Goal: Ask a question: Seek information or help from site administrators or community

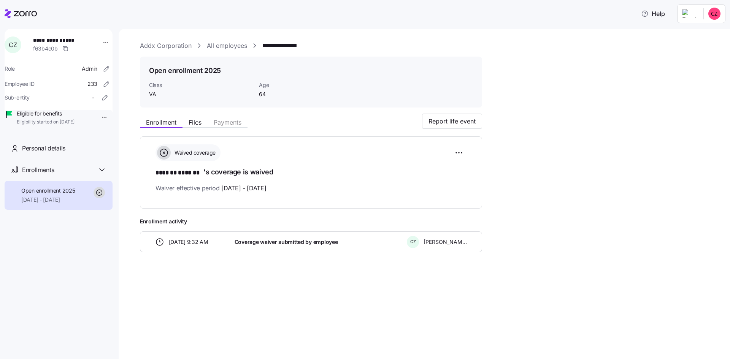
click at [166, 48] on link "Addx Corporation" at bounding box center [166, 46] width 52 height 10
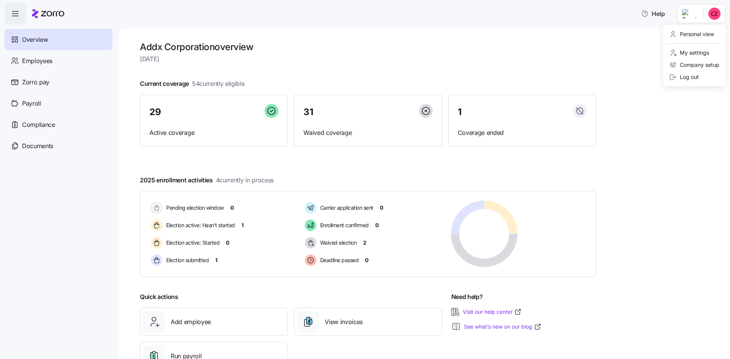
click at [692, 16] on html "Help Overview Employees Zorro pay Payroll Compliance Documents Addx Corporation…" at bounding box center [365, 177] width 730 height 355
click at [648, 14] on html "Help Overview Employees Zorro pay Payroll Compliance Documents Addx Corporation…" at bounding box center [365, 177] width 730 height 355
click at [654, 17] on span "Help" at bounding box center [653, 13] width 24 height 9
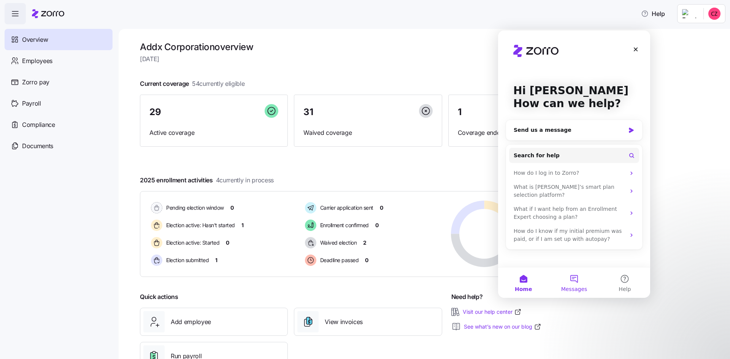
click at [573, 280] on button "Messages" at bounding box center [574, 283] width 51 height 30
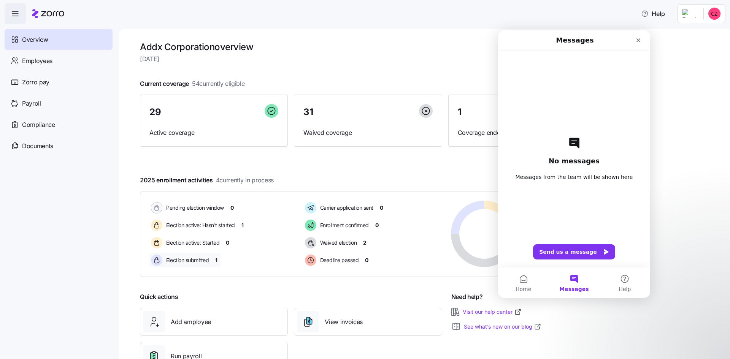
scroll to position [29, 0]
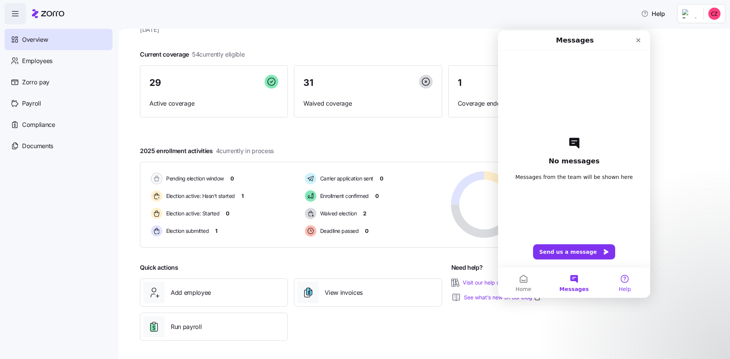
click at [625, 279] on button "Help" at bounding box center [625, 283] width 51 height 30
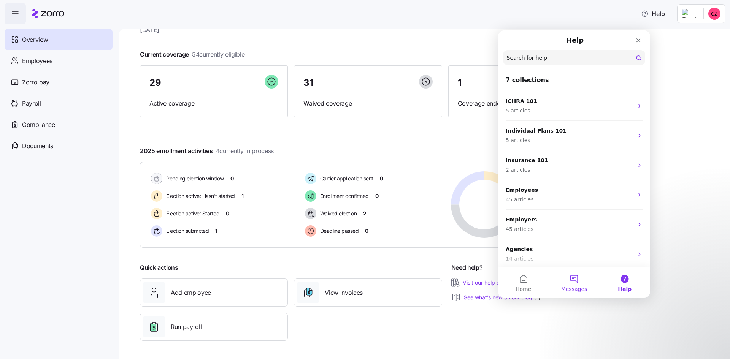
click at [573, 281] on button "Messages" at bounding box center [574, 283] width 51 height 30
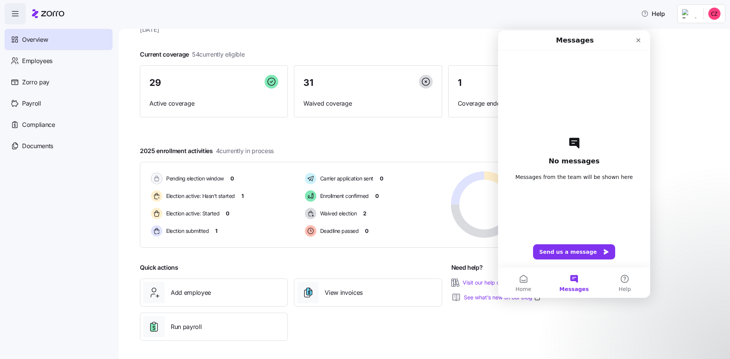
click at [686, 191] on div "Addx Corporation overview Tuesday, October 7 Current coverage 54 currently elig…" at bounding box center [425, 194] width 612 height 330
click at [639, 38] on icon "Close" at bounding box center [638, 40] width 6 height 6
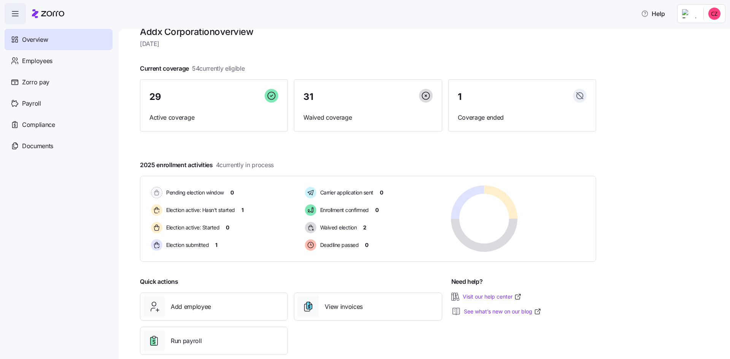
scroll to position [0, 0]
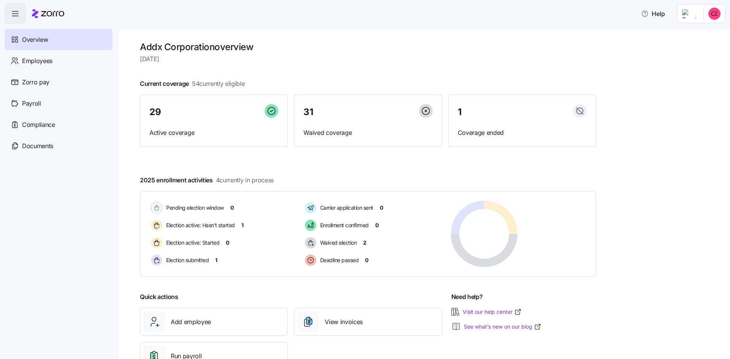
click at [11, 13] on icon "button" at bounding box center [15, 13] width 9 height 9
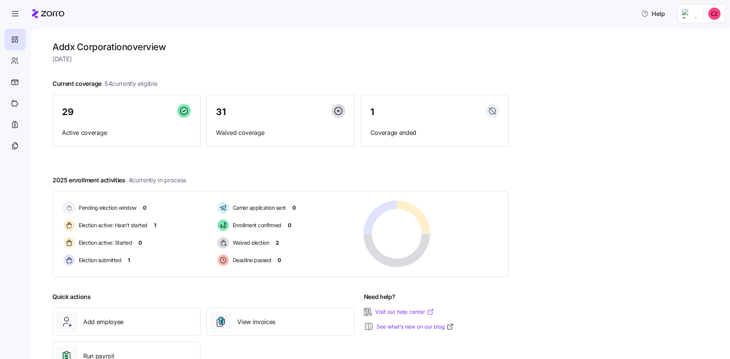
click at [389, 311] on link "Visit our help center" at bounding box center [404, 312] width 59 height 8
click at [17, 61] on icon at bounding box center [15, 60] width 8 height 9
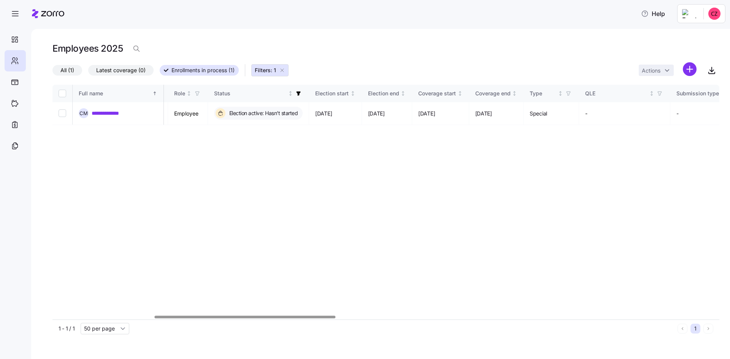
scroll to position [0, 378]
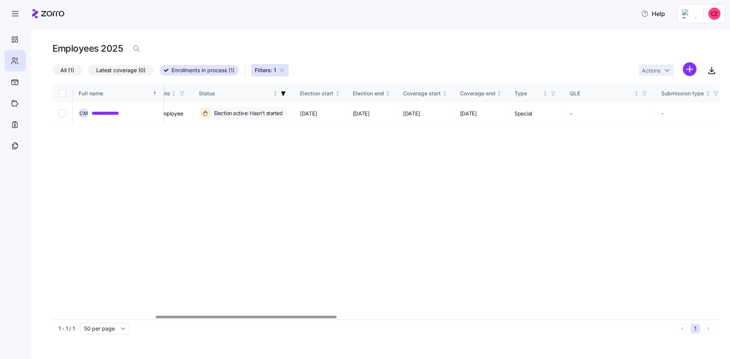
click at [334, 319] on div at bounding box center [246, 317] width 181 height 3
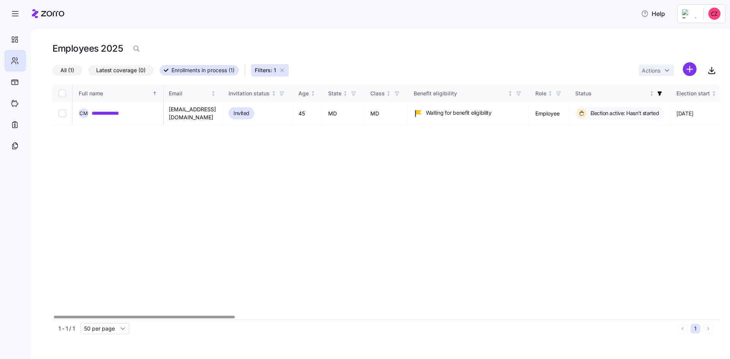
scroll to position [0, 0]
click at [211, 316] on div at bounding box center [143, 317] width 181 height 3
click at [283, 70] on icon "button" at bounding box center [282, 70] width 6 height 6
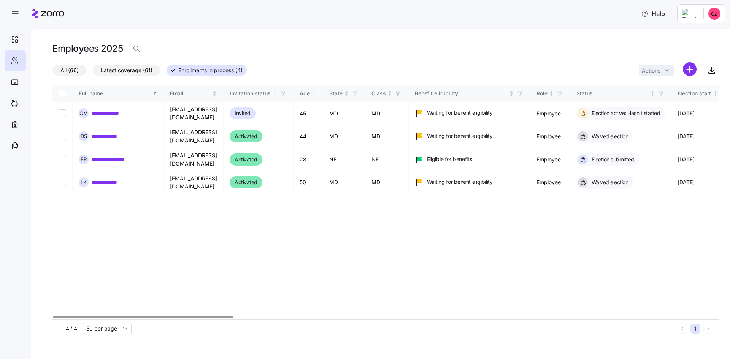
click at [189, 316] on div at bounding box center [143, 317] width 180 height 3
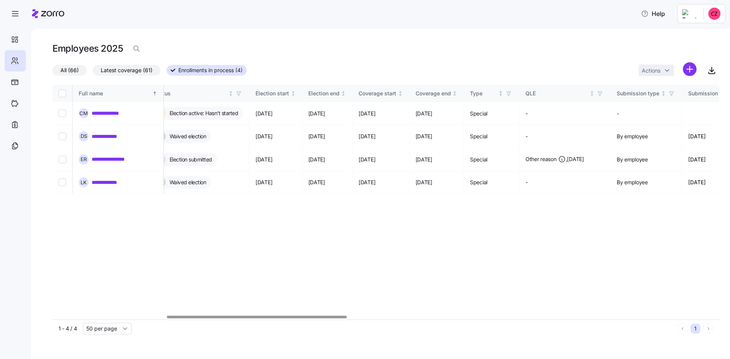
scroll to position [0, 421]
click at [256, 315] on div at bounding box center [385, 317] width 667 height 5
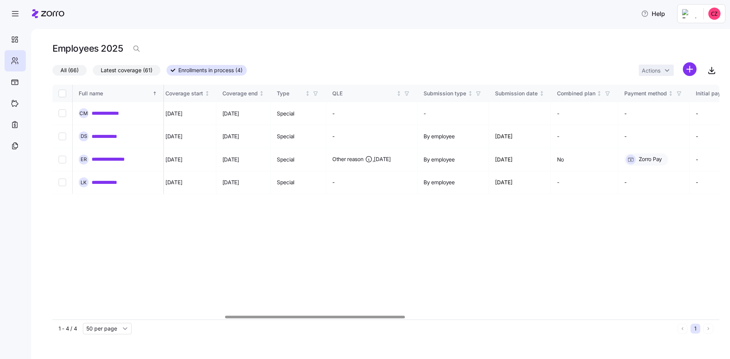
scroll to position [0, 611]
click at [308, 315] on div at bounding box center [385, 317] width 667 height 5
click at [386, 156] on td "Other reason , [DATE]" at bounding box center [375, 159] width 91 height 23
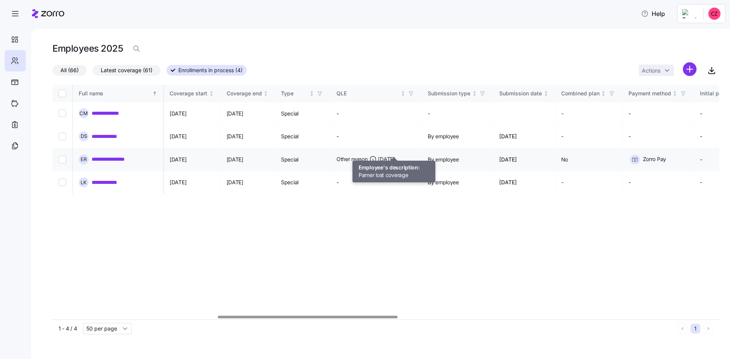
click at [395, 156] on span "Other reason , [DATE]" at bounding box center [366, 160] width 59 height 8
click at [403, 172] on td "-" at bounding box center [375, 183] width 91 height 23
click at [377, 156] on icon at bounding box center [373, 160] width 8 height 8
click at [376, 157] on icon at bounding box center [373, 160] width 6 height 6
click at [395, 156] on span "10/13/2025" at bounding box center [386, 160] width 17 height 8
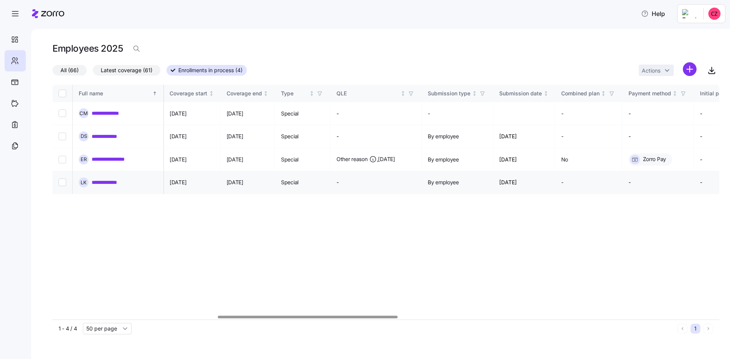
click at [418, 172] on td "-" at bounding box center [375, 183] width 91 height 23
click at [395, 156] on span "Other reason , 10/13/2025" at bounding box center [366, 160] width 59 height 8
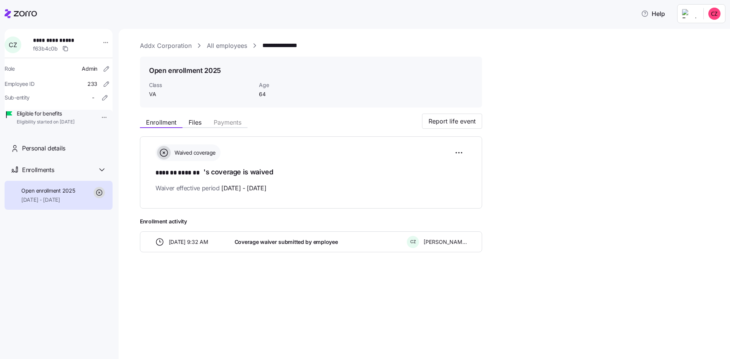
click at [155, 44] on link "Addx Corporation" at bounding box center [166, 46] width 52 height 10
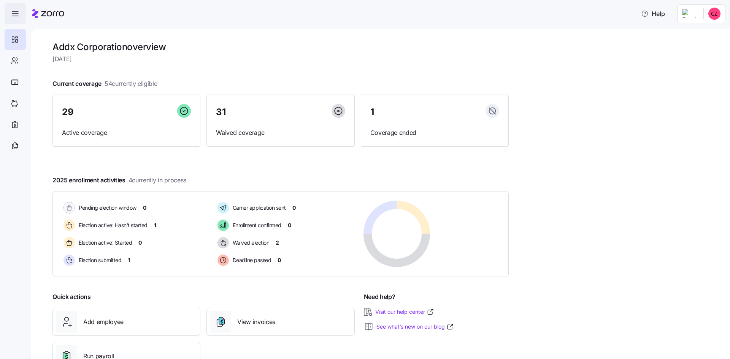
click at [17, 13] on icon "button" at bounding box center [15, 13] width 9 height 9
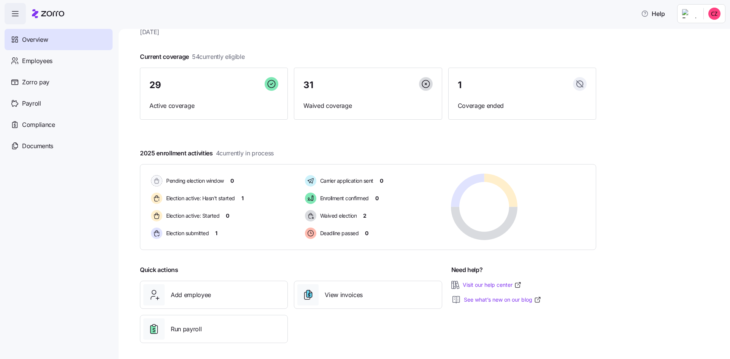
scroll to position [29, 0]
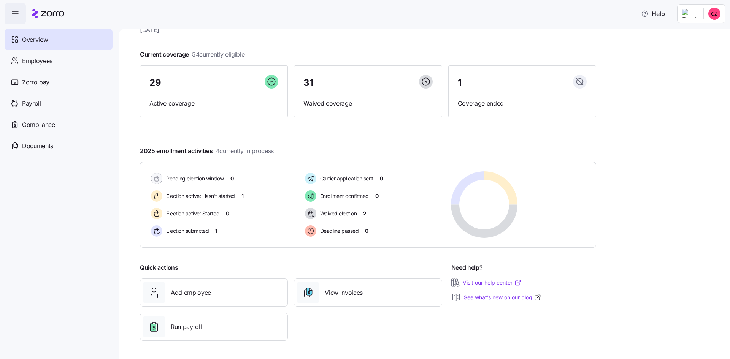
click at [487, 283] on link "Visit our help center" at bounding box center [492, 283] width 59 height 8
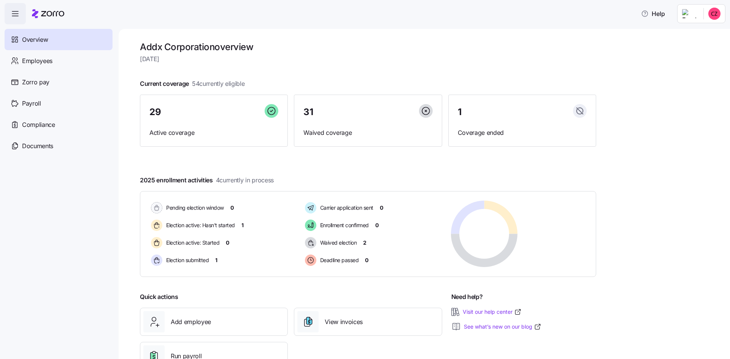
click at [695, 20] on html "Help Overview Employees Zorro pay Payroll Compliance Documents Addx Corporation…" at bounding box center [365, 177] width 730 height 355
click at [647, 15] on html "Help Overview Employees Zorro pay Payroll Compliance Documents Addx Corporation…" at bounding box center [365, 177] width 730 height 355
click at [643, 16] on icon "button" at bounding box center [645, 14] width 8 height 8
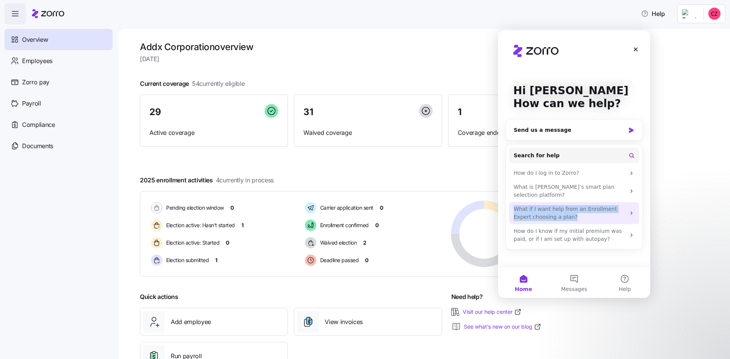
drag, startPoint x: 543, startPoint y: 205, endPoint x: 515, endPoint y: 202, distance: 28.3
click at [515, 205] on div "What if I want help from an Enrollment Expert choosing a plan?" at bounding box center [570, 213] width 112 height 16
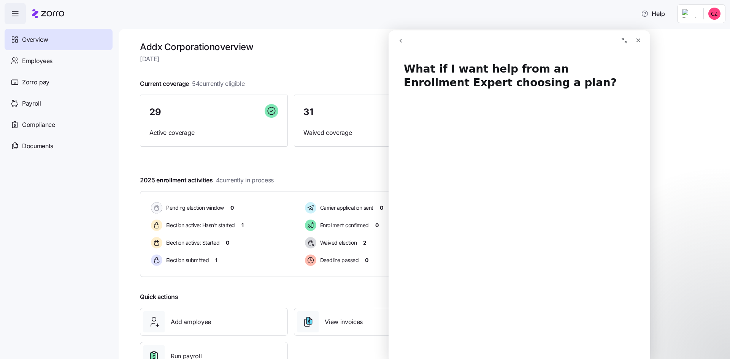
drag, startPoint x: 23, startPoint y: 173, endPoint x: 682, endPoint y: 76, distance: 665.7
click at [682, 76] on div "Addx Corporation overview Tuesday, October 7 Current coverage 54 currently elig…" at bounding box center [425, 194] width 612 height 330
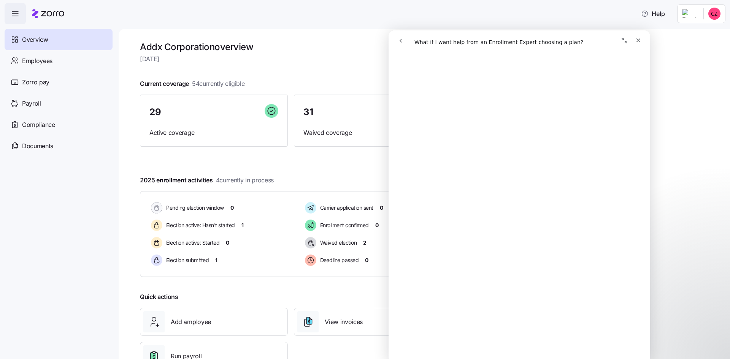
scroll to position [141, 0]
click at [637, 42] on icon "Close" at bounding box center [638, 40] width 6 height 6
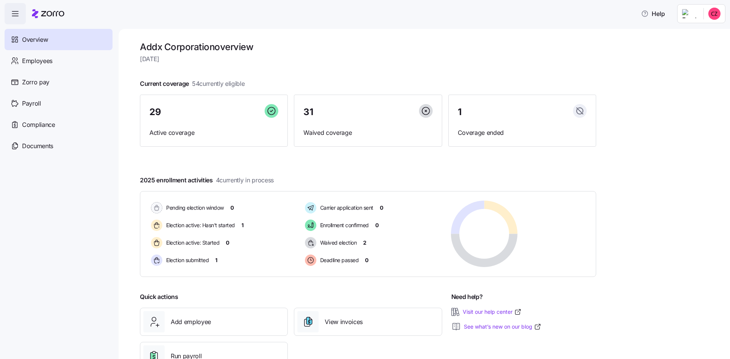
scroll to position [0, 0]
click at [654, 14] on span "Help" at bounding box center [653, 13] width 24 height 9
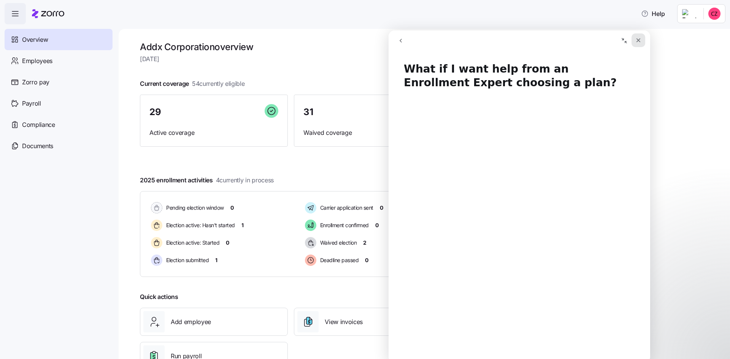
click at [637, 40] on icon "Close" at bounding box center [638, 40] width 6 height 6
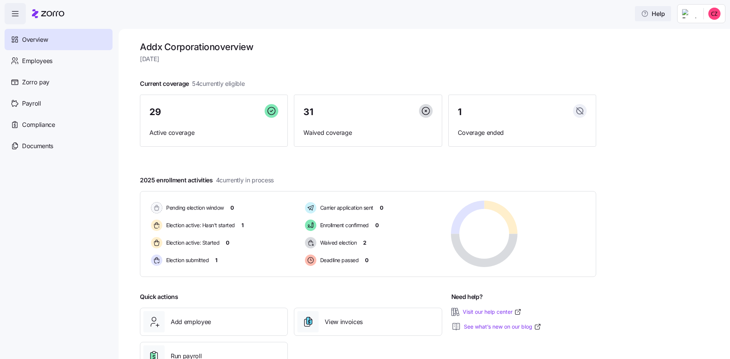
click at [651, 16] on span "Help" at bounding box center [653, 13] width 24 height 9
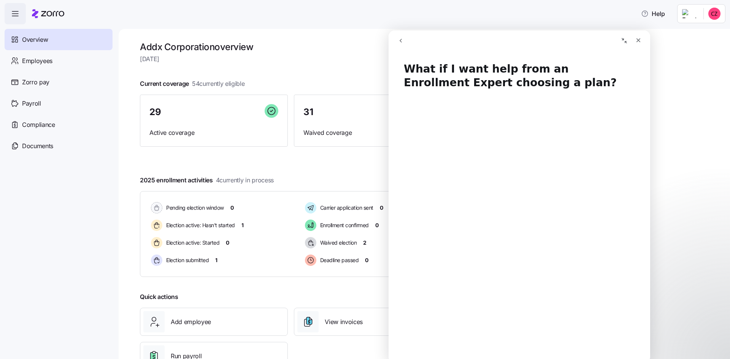
click at [400, 42] on icon "go back" at bounding box center [401, 41] width 6 height 6
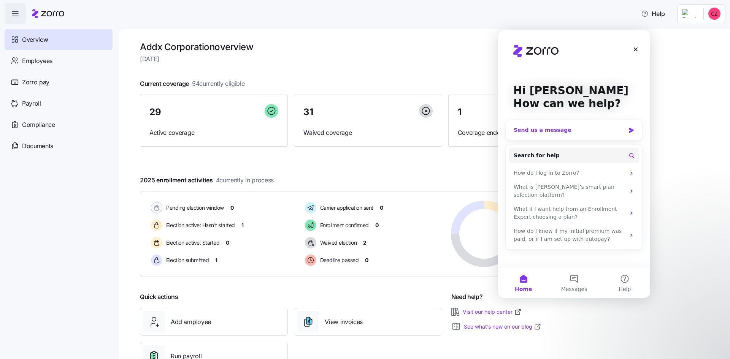
click at [558, 136] on div "Send us a message" at bounding box center [574, 130] width 136 height 20
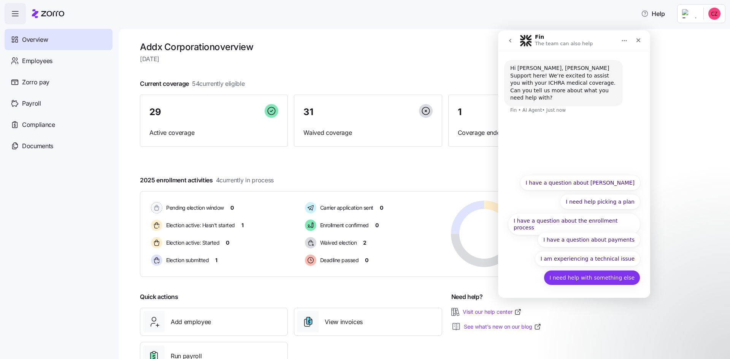
click at [608, 275] on button "I need help with something else" at bounding box center [592, 277] width 97 height 15
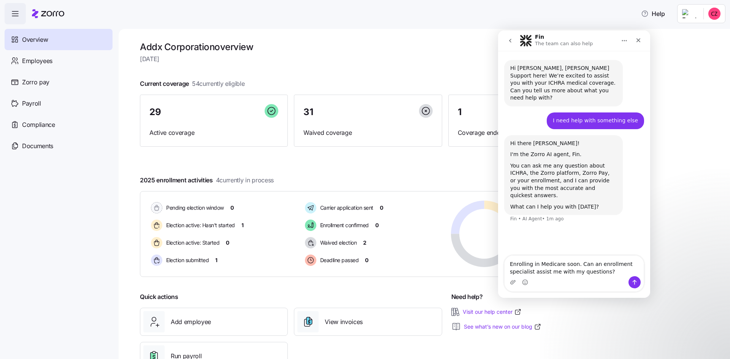
click at [594, 266] on textarea "Enrolling in Medicare soon. Can an enrollment specialist assist me with my ques…" at bounding box center [574, 266] width 139 height 21
type textarea "Enrolling in Medicare soon. Can a Zorro enrollment specialist assist me with my…"
click at [605, 275] on textarea "Enrolling in Medicare soon. Can a Zorro enrollment specialist assist me with my…" at bounding box center [574, 262] width 139 height 28
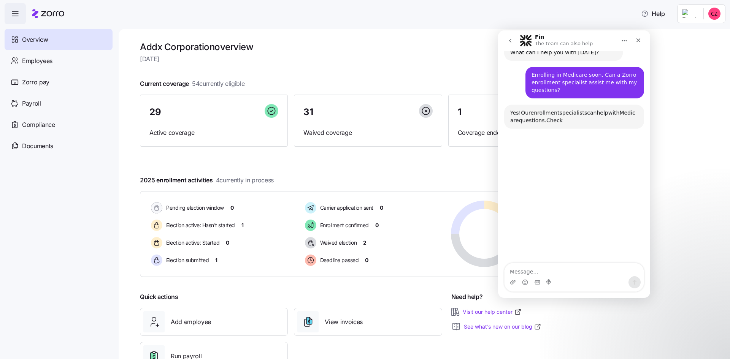
scroll to position [157, 0]
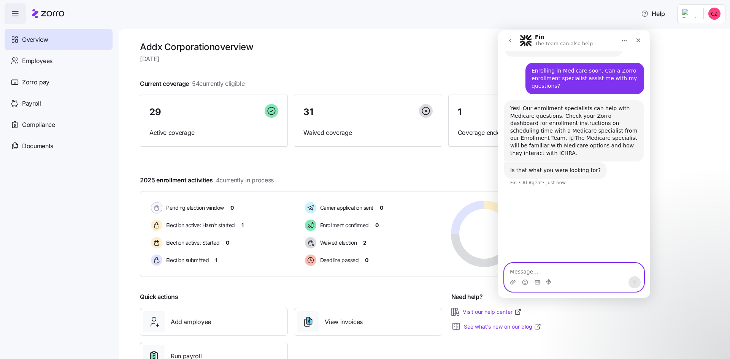
click at [527, 271] on textarea "Message…" at bounding box center [574, 270] width 139 height 13
type textarea "Yes, thank you."
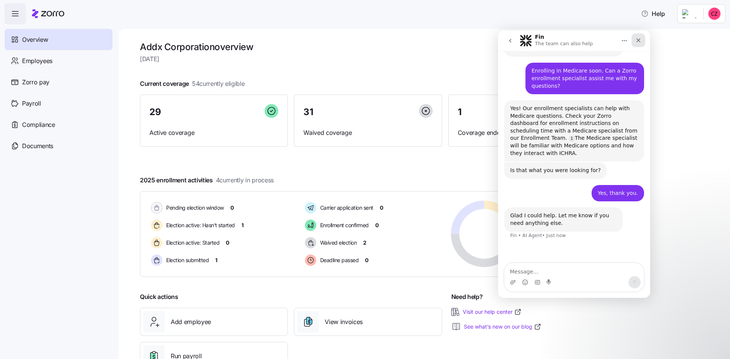
click at [639, 42] on icon "Close" at bounding box center [638, 40] width 6 height 6
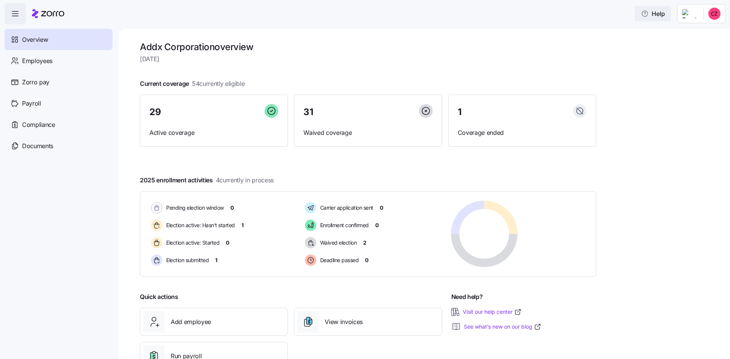
click at [651, 15] on span "Help" at bounding box center [653, 13] width 24 height 9
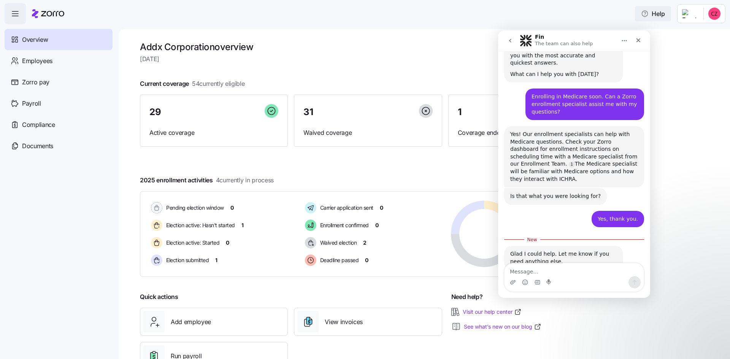
scroll to position [133, 0]
click at [637, 35] on div "Close" at bounding box center [639, 40] width 14 height 14
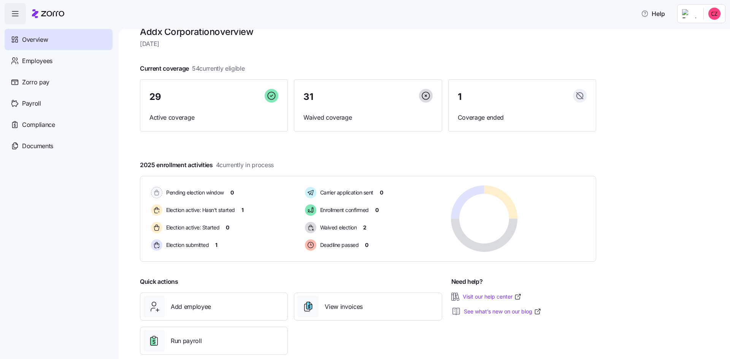
scroll to position [0, 0]
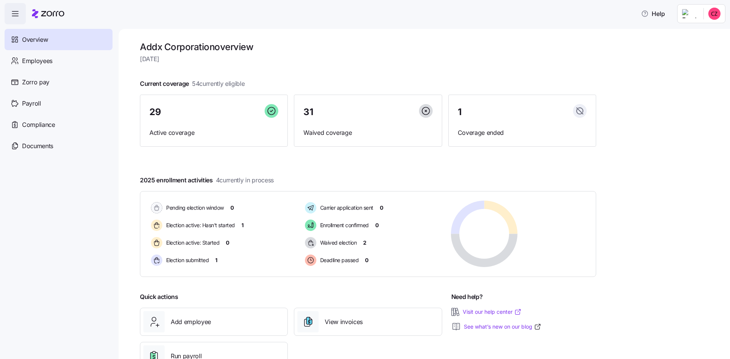
click at [496, 311] on link "Visit our help center" at bounding box center [492, 312] width 59 height 8
click at [52, 142] on span "Documents" at bounding box center [37, 146] width 31 height 10
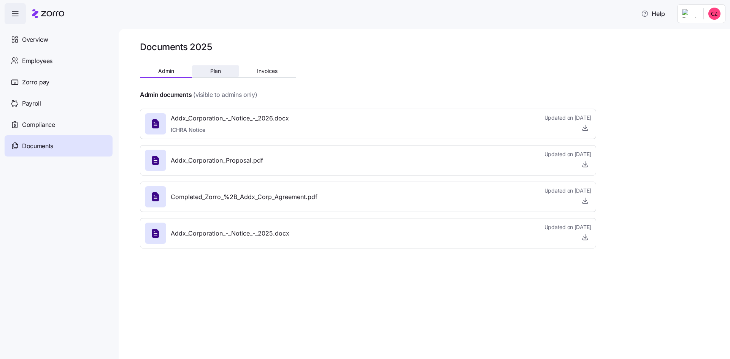
click at [224, 70] on button "Plan" at bounding box center [215, 70] width 47 height 11
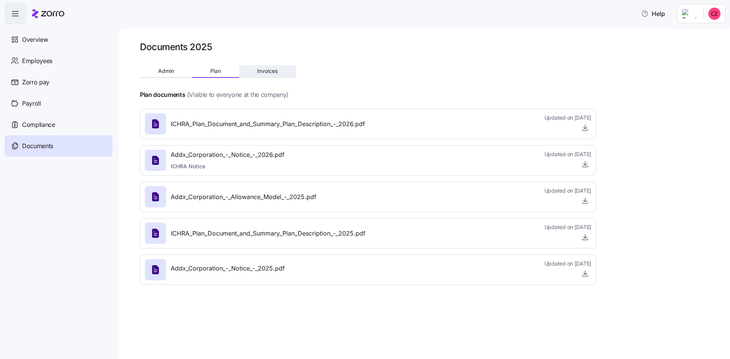
click at [265, 71] on span "Invoices" at bounding box center [267, 70] width 21 height 5
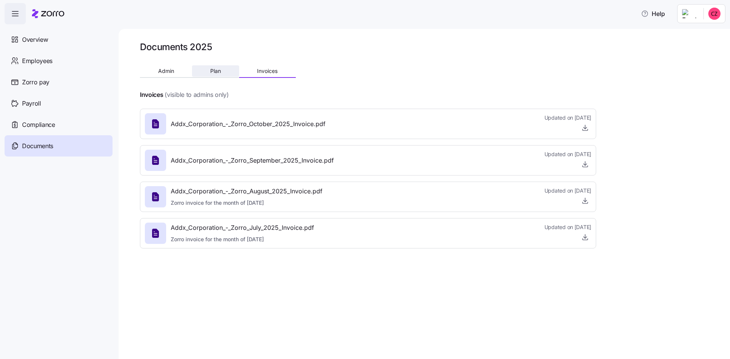
click at [227, 71] on button "Plan" at bounding box center [215, 70] width 47 height 11
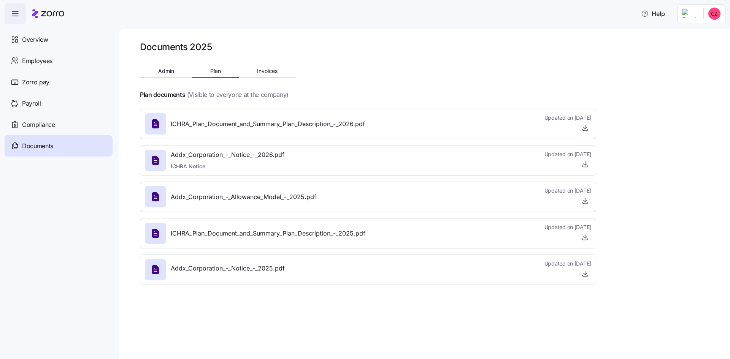
click at [21, 12] on span "button" at bounding box center [15, 13] width 21 height 21
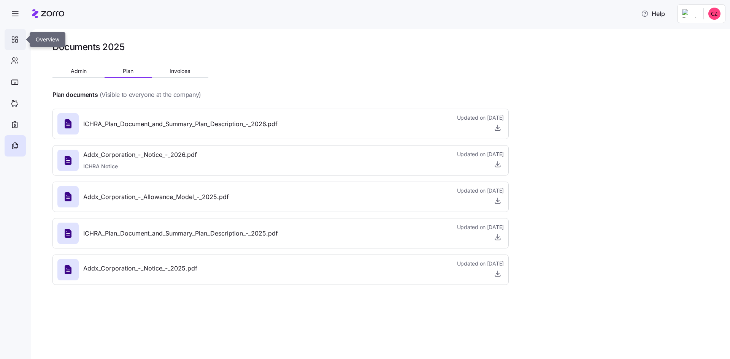
click at [19, 37] on div at bounding box center [15, 39] width 21 height 21
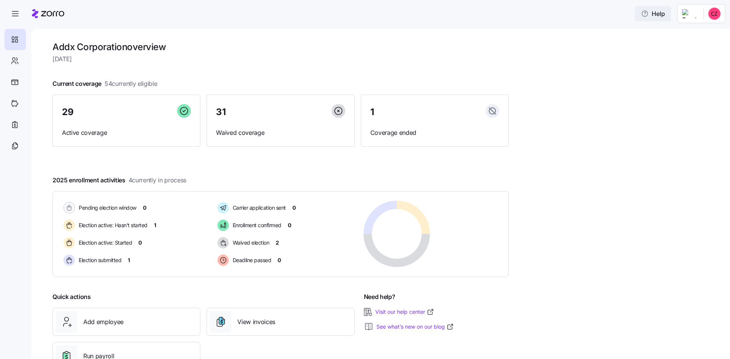
click at [650, 14] on span "Help" at bounding box center [653, 13] width 24 height 9
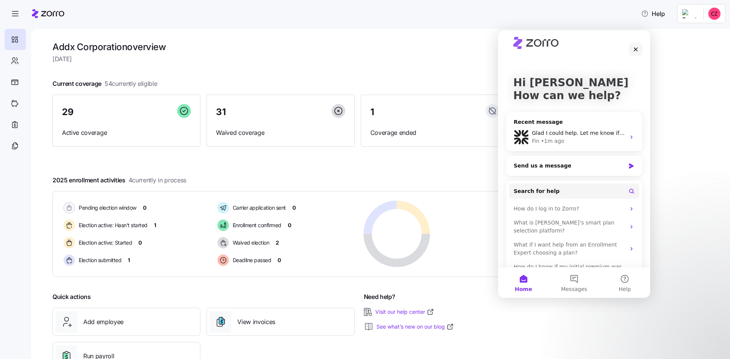
scroll to position [20, 0]
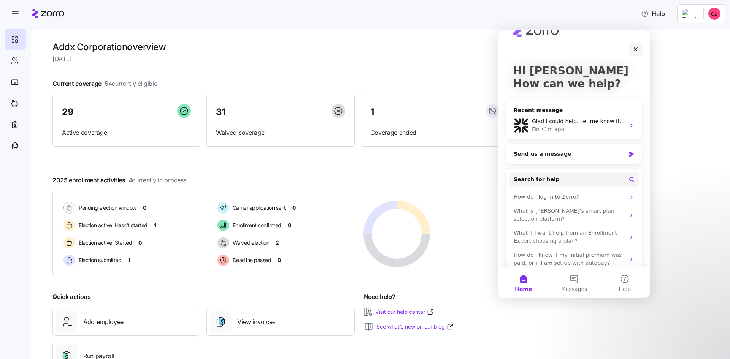
click at [526, 284] on button "Home" at bounding box center [523, 283] width 51 height 30
click at [629, 125] on icon "Intercom messenger" at bounding box center [632, 125] width 6 height 6
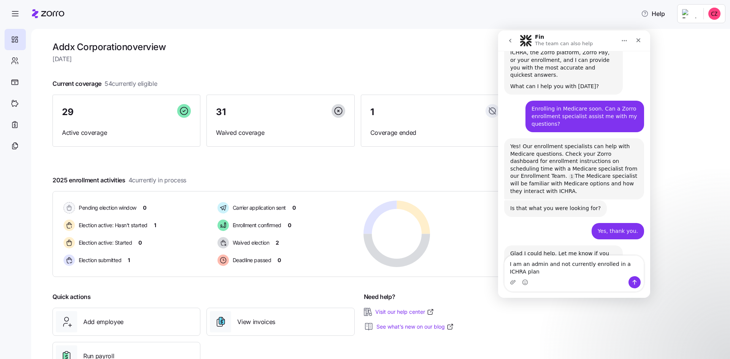
scroll to position [128, 0]
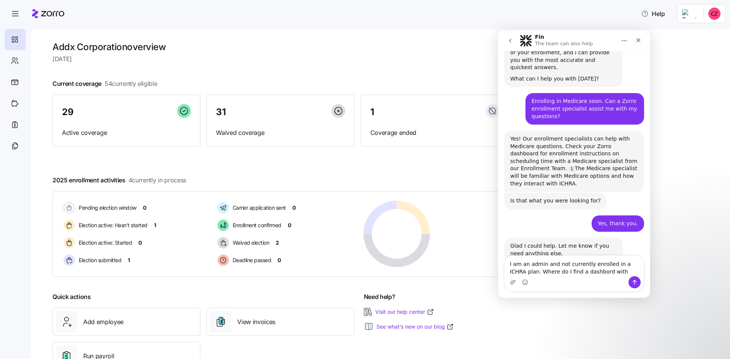
click at [583, 271] on textarea "I am an admin and not currently enrolled in a ICHRA plan. Where do I find a das…" at bounding box center [574, 266] width 139 height 21
click at [609, 273] on textarea "I am an admin and not currently enrolled in a ICHRA plan. Where do I find a das…" at bounding box center [574, 266] width 139 height 21
click at [603, 271] on textarea "I am an admin and not currently enrolled in a ICHRA plan. Where do I find a das…" at bounding box center [574, 266] width 139 height 21
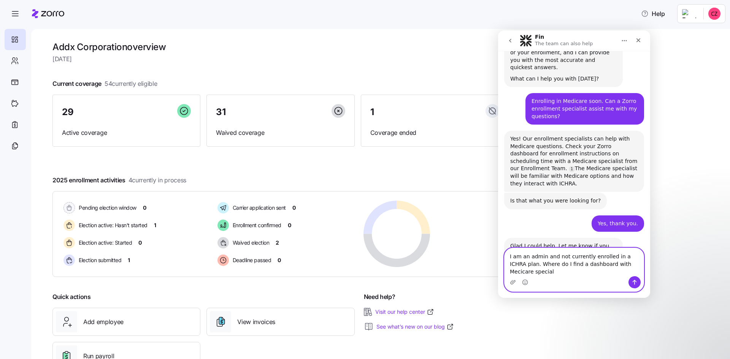
scroll to position [136, 0]
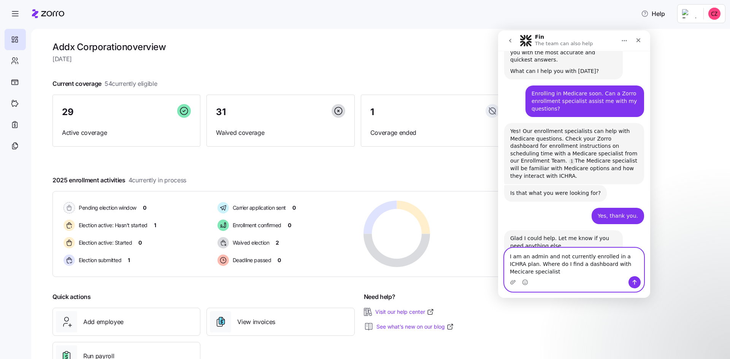
click at [611, 264] on textarea "I am an admin and not currently enrolled in a ICHRA plan. Where do I find a das…" at bounding box center [574, 262] width 139 height 28
click at [554, 273] on textarea "I am an admin and not currently enrolled in a ICHRA plan. Where do I find a das…" at bounding box center [574, 262] width 139 height 28
click at [535, 274] on textarea "I am an admin and not currently enrolled in a ICHRA plan. Where do I find a das…" at bounding box center [574, 259] width 139 height 36
click at [600, 273] on textarea "I am an admin and not currently enrolled in a ICHRA plan. Where do I find a das…" at bounding box center [574, 259] width 139 height 36
type textarea "I am an admin and not currently enrolled in a ICHRA plan. Where do I find a das…"
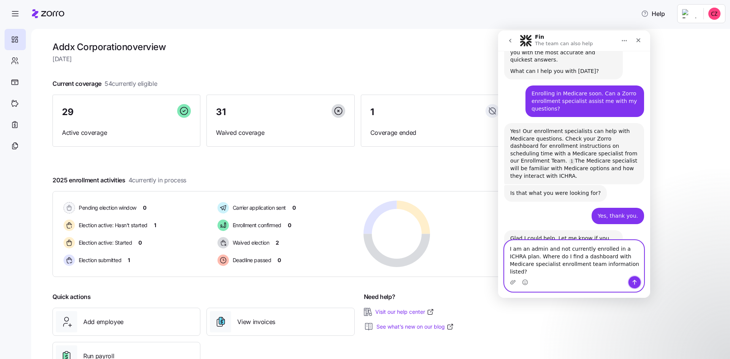
click at [634, 282] on icon "Send a message…" at bounding box center [635, 283] width 6 height 6
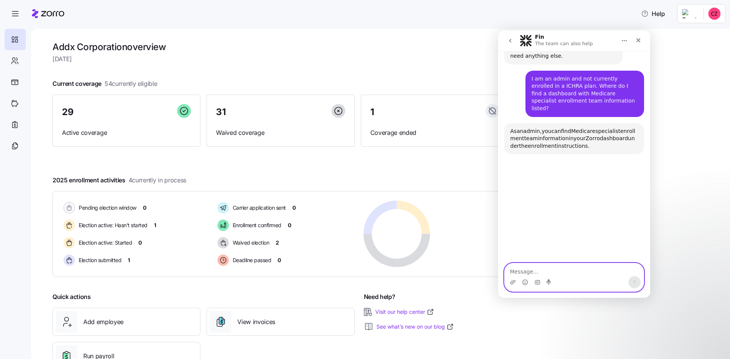
scroll to position [325, 0]
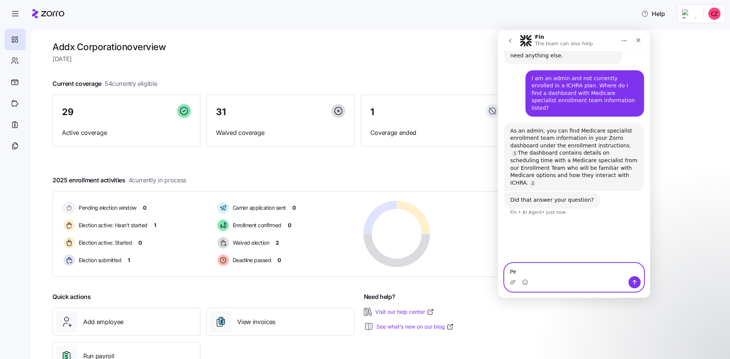
type textarea "P"
type textarea "Thank you."
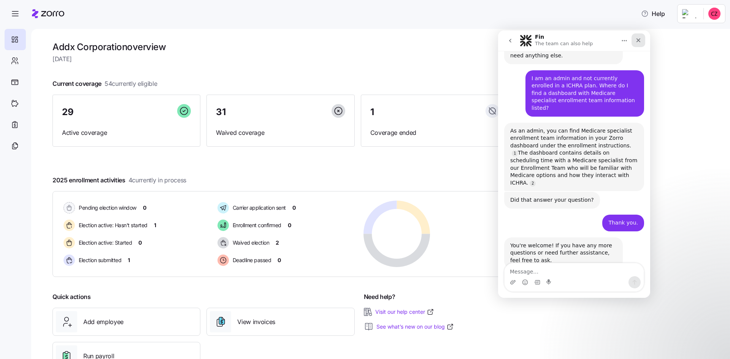
click at [638, 41] on icon "Close" at bounding box center [639, 40] width 4 height 4
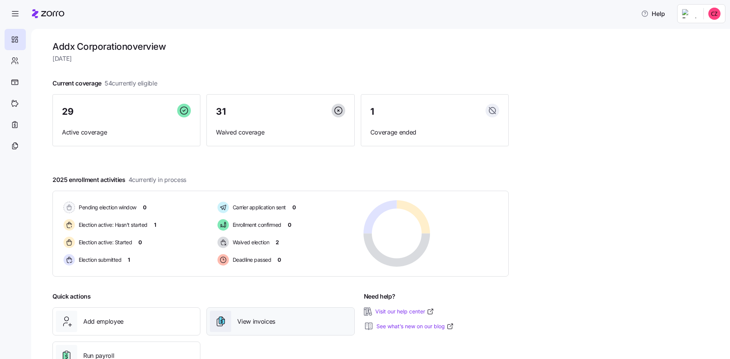
scroll to position [0, 0]
click at [396, 311] on link "Visit our help center" at bounding box center [404, 312] width 59 height 8
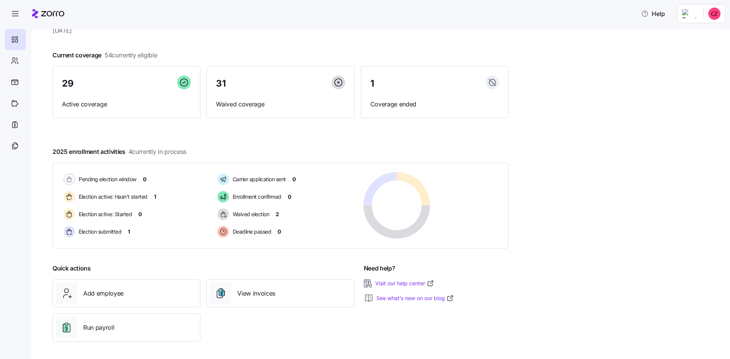
scroll to position [29, 0]
click at [421, 284] on link "Visit our help center" at bounding box center [404, 283] width 59 height 8
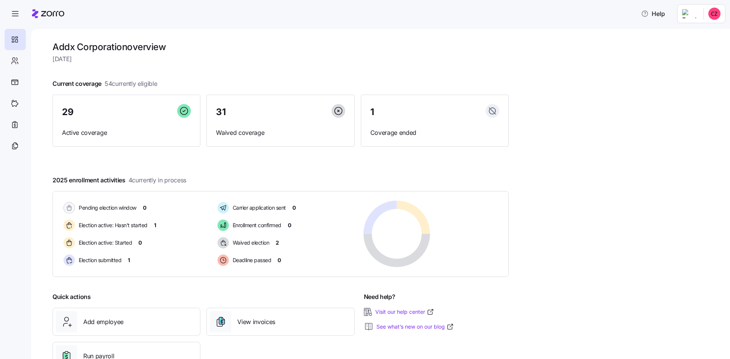
click at [715, 17] on html "Help Addx Corporation overview [DATE] Current coverage 54 currently eligible 29…" at bounding box center [365, 177] width 730 height 355
click at [691, 34] on div "Personal view" at bounding box center [691, 34] width 45 height 8
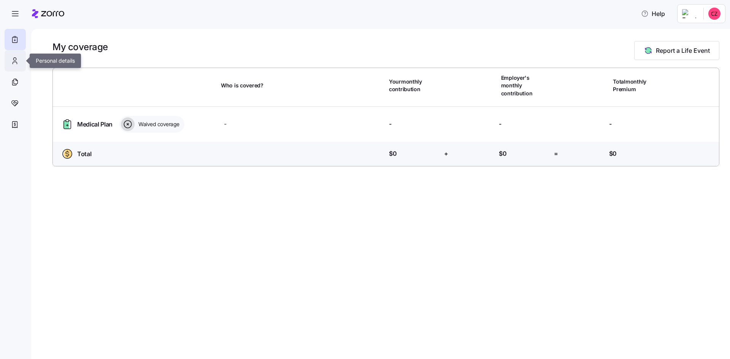
click at [17, 63] on icon at bounding box center [15, 63] width 4 height 2
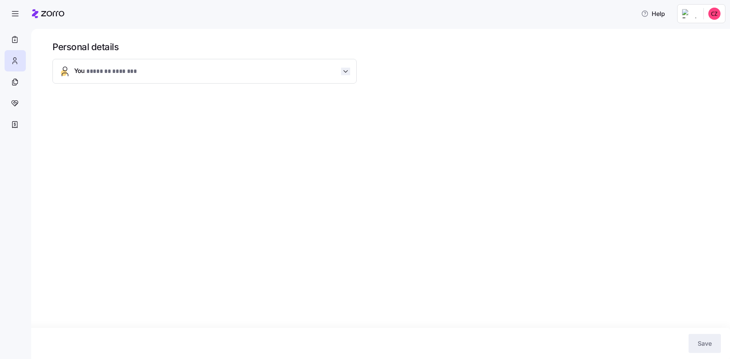
click at [346, 68] on icon "button" at bounding box center [346, 72] width 8 height 8
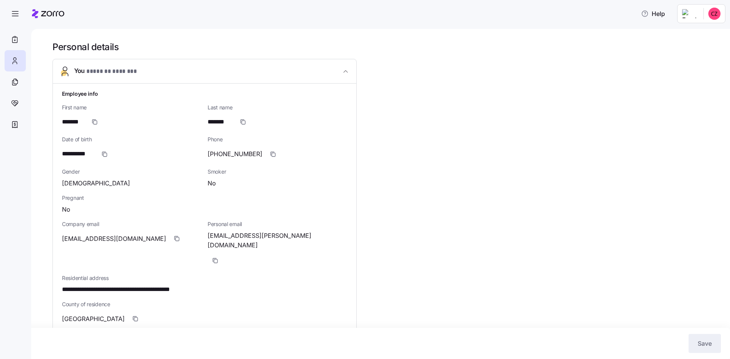
click at [345, 67] on button "You * ******* ******* *" at bounding box center [204, 71] width 303 height 24
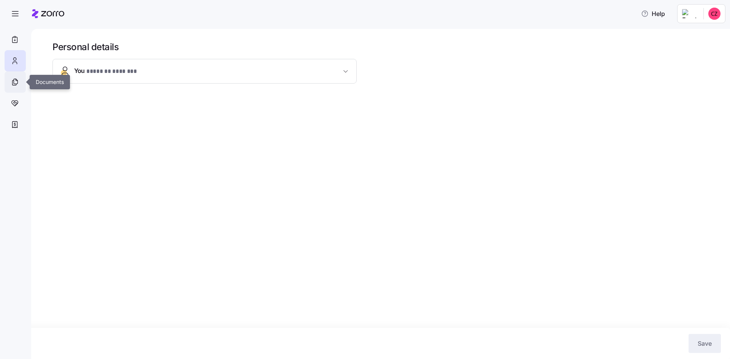
click at [19, 81] on icon at bounding box center [15, 82] width 8 height 9
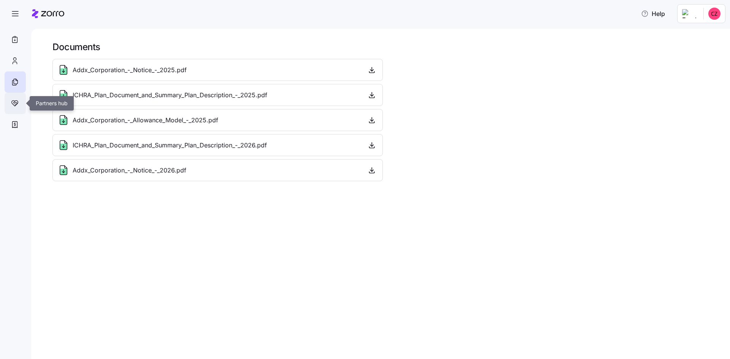
click at [16, 103] on icon at bounding box center [15, 103] width 8 height 9
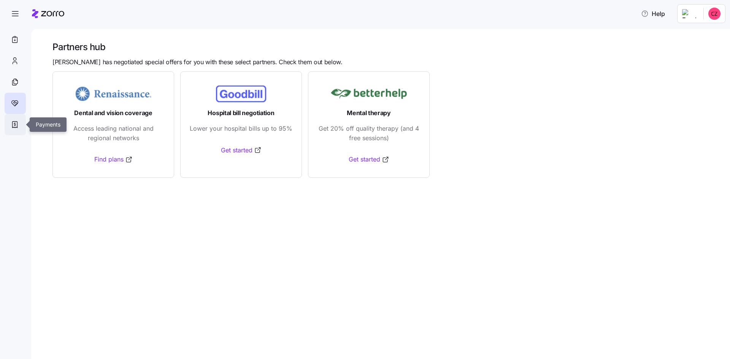
click at [14, 123] on icon at bounding box center [15, 124] width 8 height 9
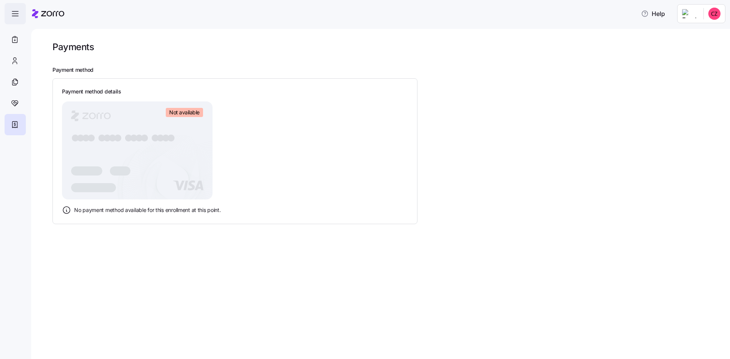
click at [16, 16] on icon "button" at bounding box center [15, 13] width 9 height 9
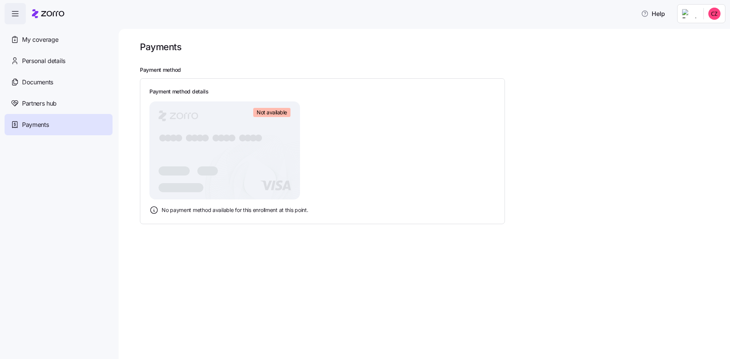
click at [16, 16] on icon "button" at bounding box center [15, 13] width 9 height 9
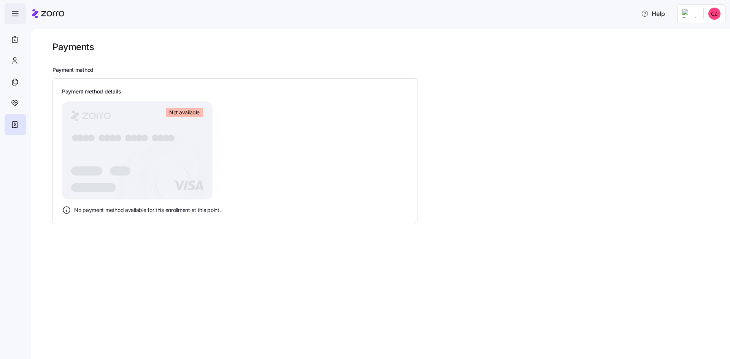
click at [16, 16] on icon "button" at bounding box center [15, 13] width 9 height 9
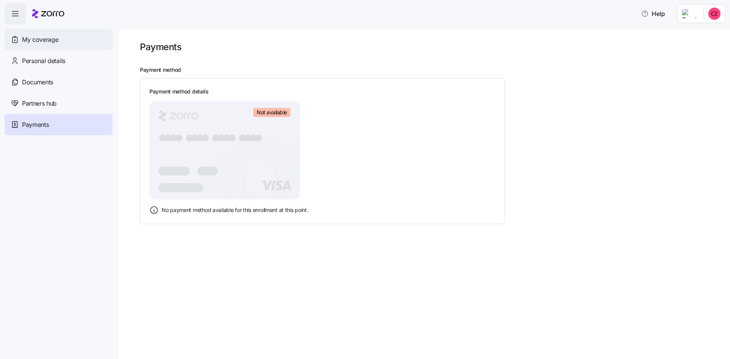
click at [40, 38] on span "My coverage" at bounding box center [40, 40] width 36 height 10
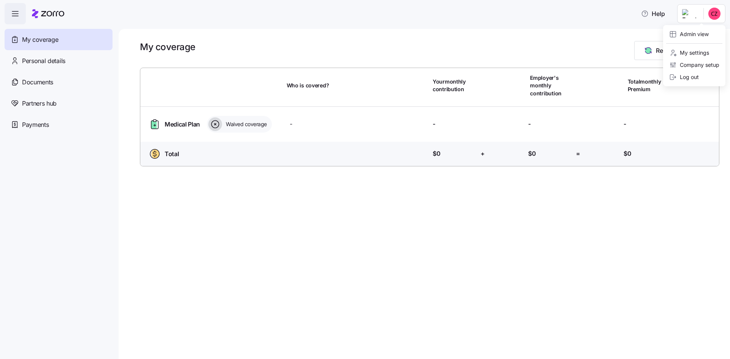
click at [690, 16] on html "Help My coverage Personal details Documents Partners hub Payments My coverage R…" at bounding box center [365, 177] width 730 height 355
click at [690, 31] on div "Admin view" at bounding box center [689, 34] width 40 height 8
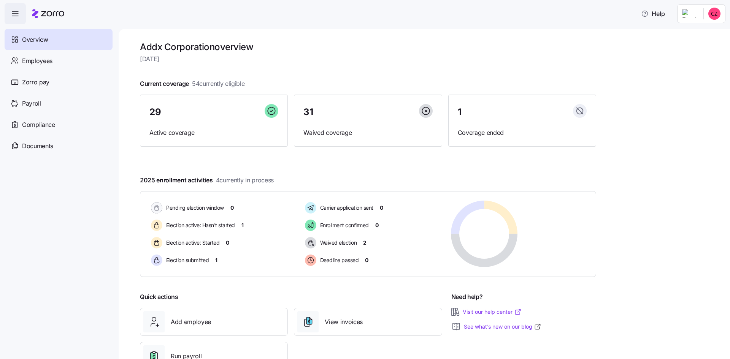
click at [495, 314] on link "Visit our help center" at bounding box center [492, 312] width 59 height 8
click at [652, 12] on span "Help" at bounding box center [653, 13] width 24 height 9
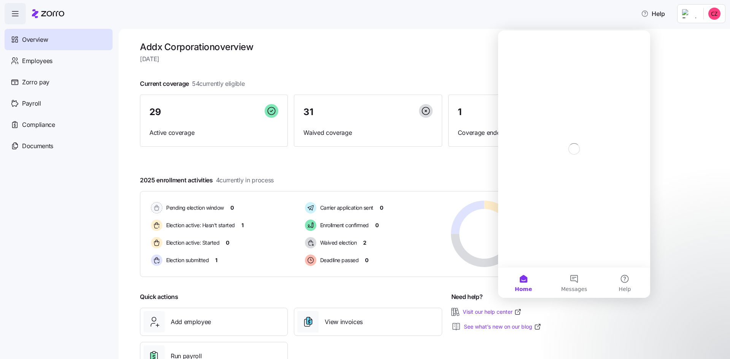
click at [478, 19] on div "Help" at bounding box center [365, 13] width 721 height 21
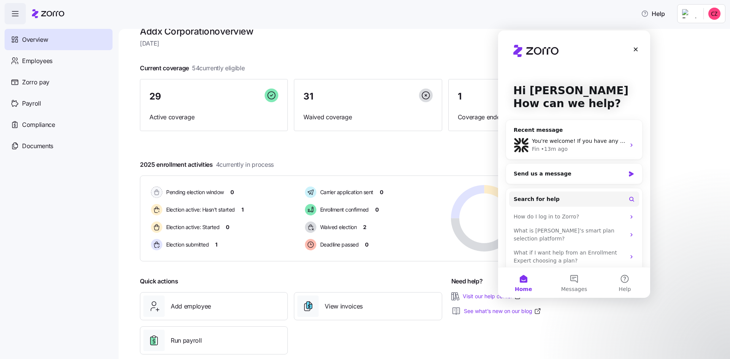
scroll to position [29, 0]
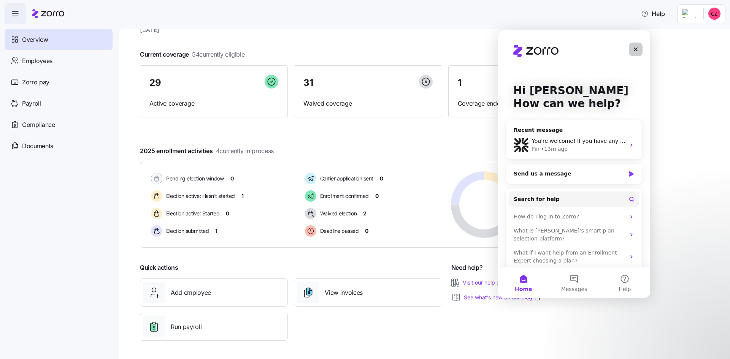
click at [635, 50] on icon "Close" at bounding box center [636, 50] width 4 height 4
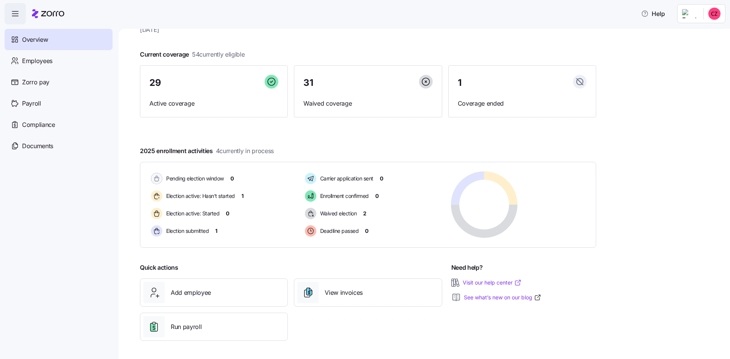
click at [478, 282] on link "Visit our help center" at bounding box center [492, 283] width 59 height 8
